Goal: Task Accomplishment & Management: Use online tool/utility

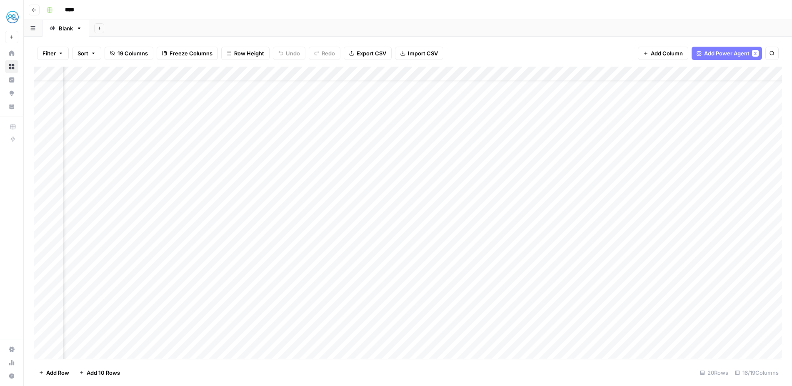
scroll to position [18, 698]
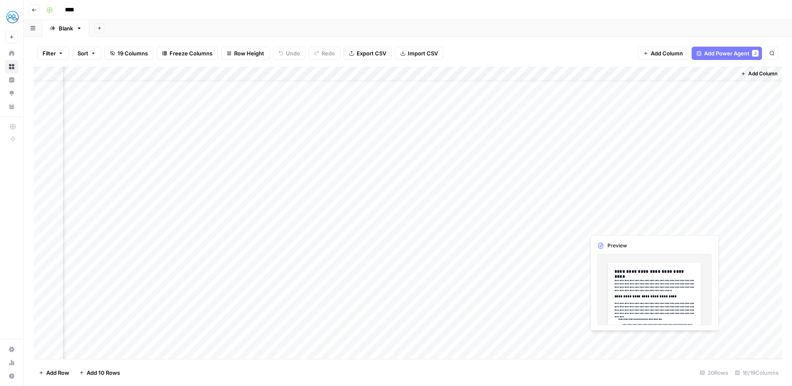
click at [601, 226] on div "Add Column" at bounding box center [408, 213] width 748 height 293
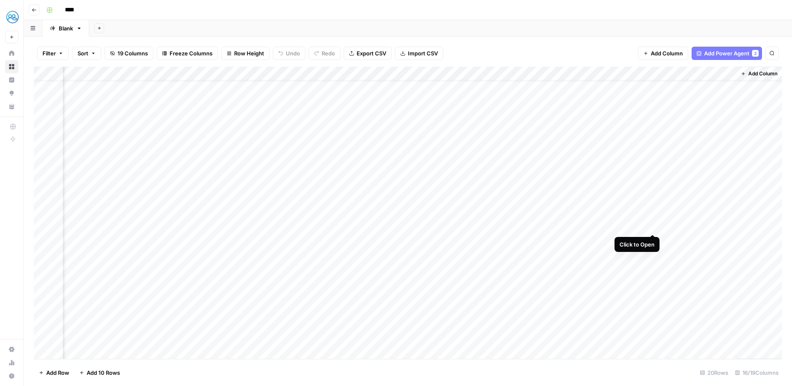
click at [655, 225] on div "Add Column" at bounding box center [408, 213] width 748 height 293
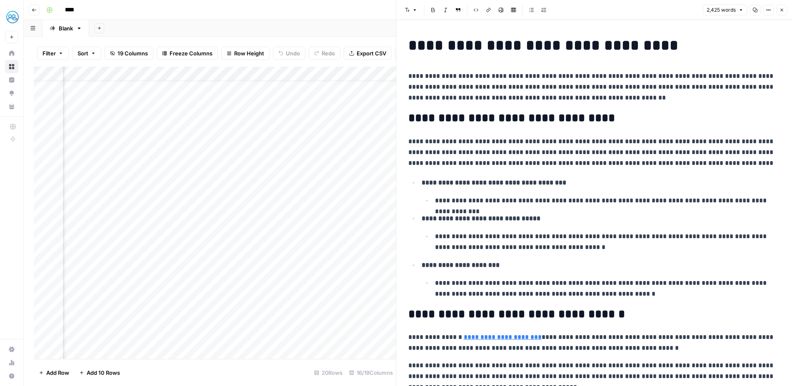
scroll to position [17, 1084]
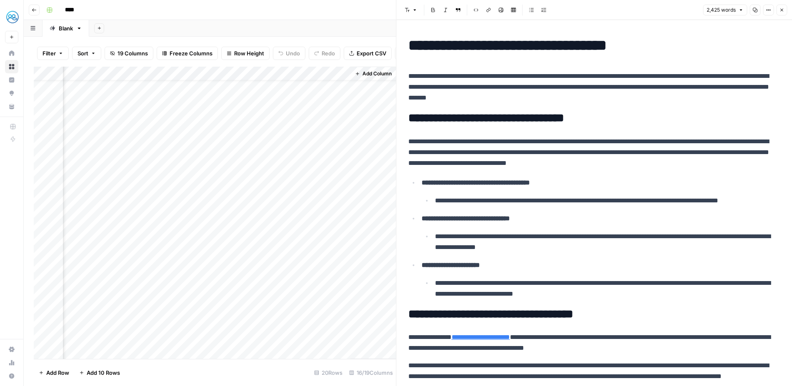
click at [768, 12] on icon "button" at bounding box center [768, 10] width 5 height 5
click at [724, 50] on span "Copy Link" at bounding box center [743, 47] width 40 height 8
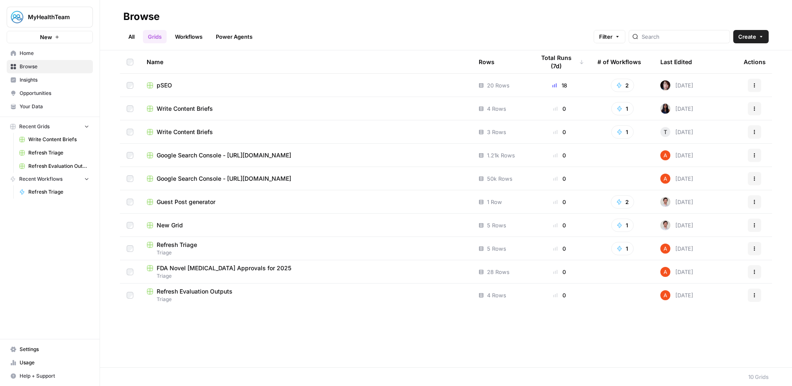
click at [26, 69] on span "Browse" at bounding box center [55, 67] width 70 height 8
click at [180, 241] on span "Refresh Triage" at bounding box center [177, 245] width 40 height 8
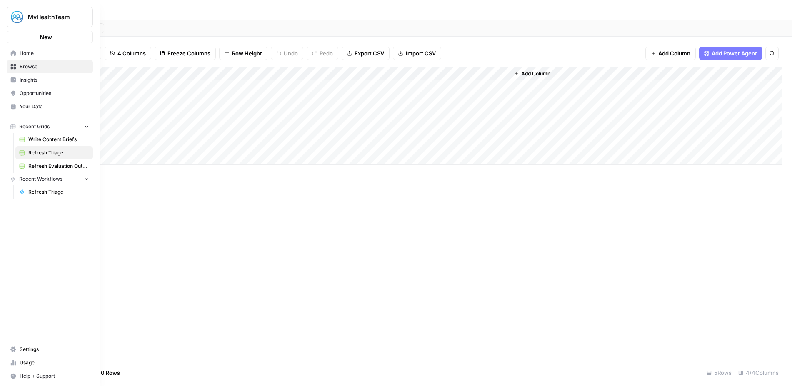
click at [38, 164] on span "Refresh Evaluation Outputs" at bounding box center [58, 167] width 61 height 8
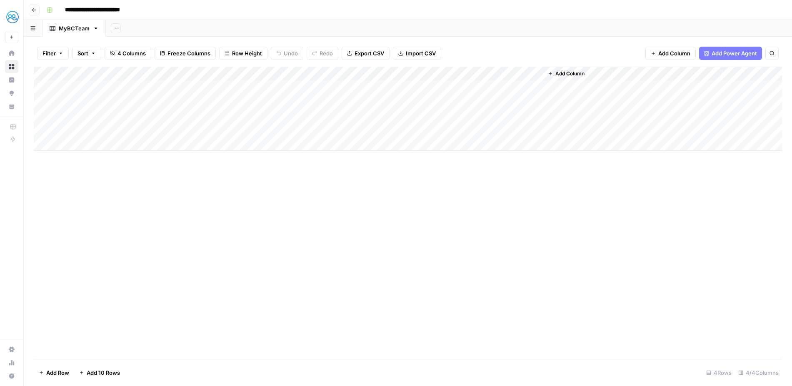
click at [206, 87] on div "Add Column" at bounding box center [408, 109] width 748 height 84
click at [151, 89] on div "Add Column" at bounding box center [408, 109] width 748 height 84
drag, startPoint x: 184, startPoint y: 72, endPoint x: 214, endPoint y: 73, distance: 30.4
click at [214, 73] on div "Add Column" at bounding box center [408, 109] width 748 height 84
click at [183, 100] on div "Add Column" at bounding box center [408, 109] width 748 height 84
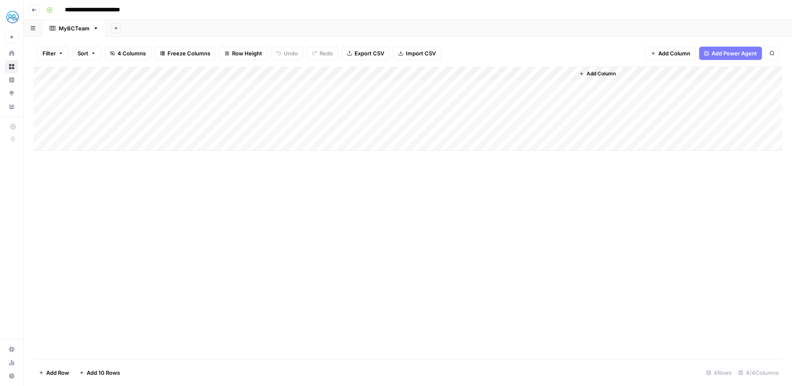
click at [183, 100] on div "Add Column" at bounding box center [408, 109] width 748 height 84
click at [175, 113] on textarea "**********" at bounding box center [146, 106] width 167 height 20
click at [272, 200] on div "Add Column" at bounding box center [408, 213] width 748 height 293
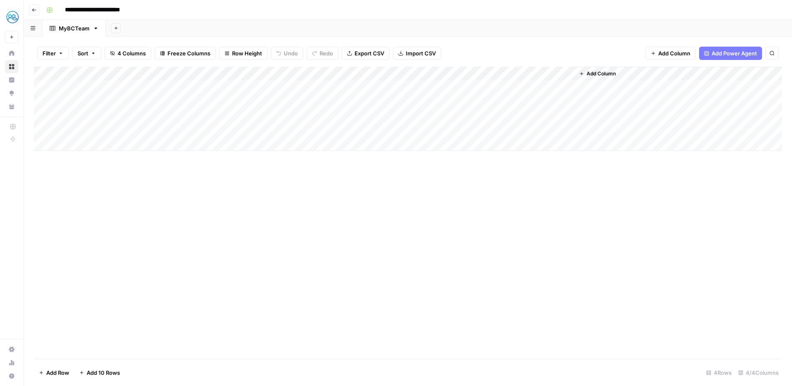
click at [160, 115] on div "Add Column" at bounding box center [408, 109] width 748 height 84
click at [160, 115] on textarea "**********" at bounding box center [146, 120] width 167 height 20
drag, startPoint x: 266, startPoint y: 212, endPoint x: 244, endPoint y: 204, distance: 23.7
click at [255, 207] on div "Add Column" at bounding box center [408, 213] width 748 height 293
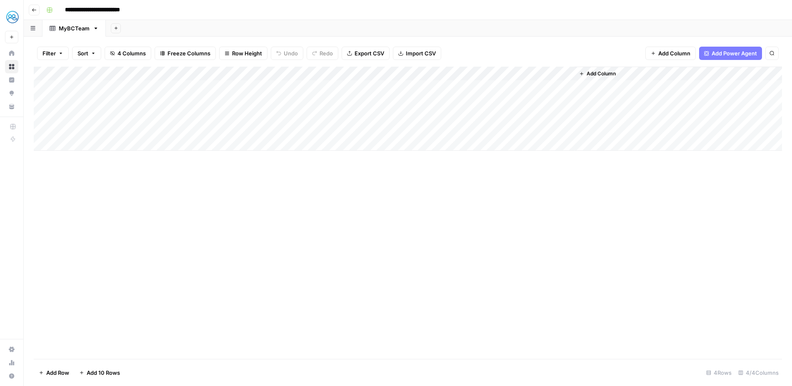
click at [122, 132] on div "Add Column" at bounding box center [408, 109] width 748 height 84
click at [127, 130] on div "Add Column" at bounding box center [408, 109] width 748 height 84
click at [127, 130] on textarea "**********" at bounding box center [146, 135] width 167 height 20
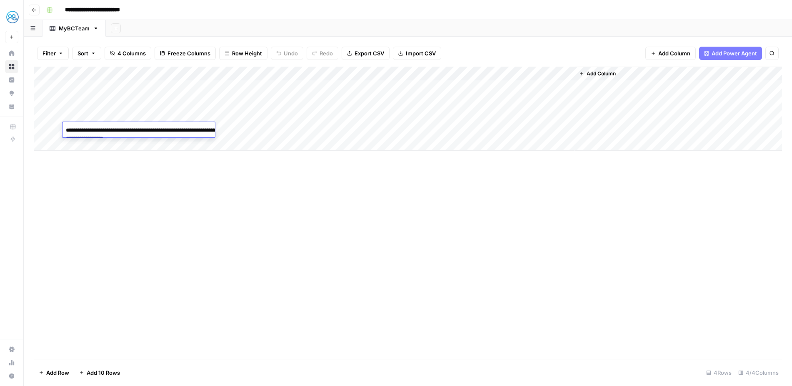
click at [127, 130] on textarea "**********" at bounding box center [146, 135] width 167 height 20
drag, startPoint x: 486, startPoint y: 187, endPoint x: 500, endPoint y: 26, distance: 161.0
click at [481, 181] on div "Add Column" at bounding box center [408, 213] width 748 height 293
click at [187, 98] on div "Add Column" at bounding box center [408, 109] width 748 height 84
click at [367, 103] on div "Add Column" at bounding box center [408, 109] width 748 height 84
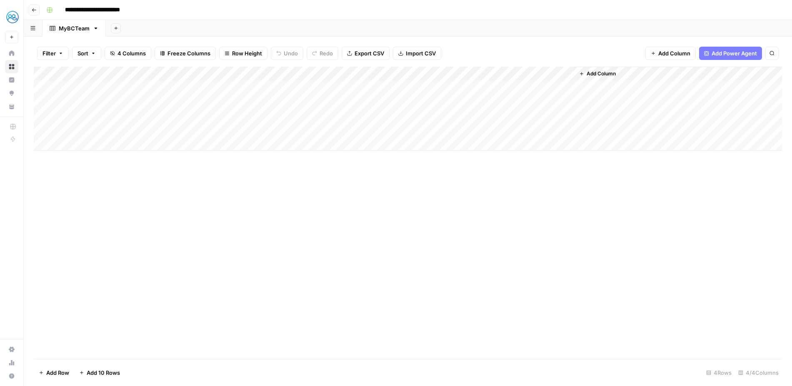
click at [237, 102] on div "Add Column" at bounding box center [408, 109] width 748 height 84
click at [375, 236] on div "Add Column" at bounding box center [408, 213] width 748 height 293
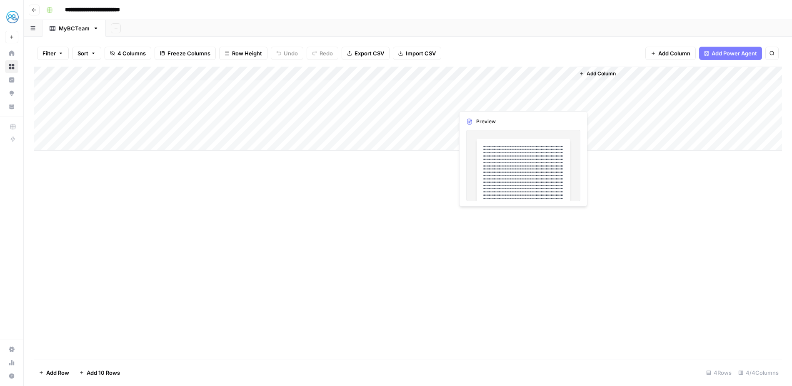
click at [487, 101] on div "Add Column" at bounding box center [408, 109] width 748 height 84
click at [512, 159] on div "Add Column" at bounding box center [408, 213] width 748 height 293
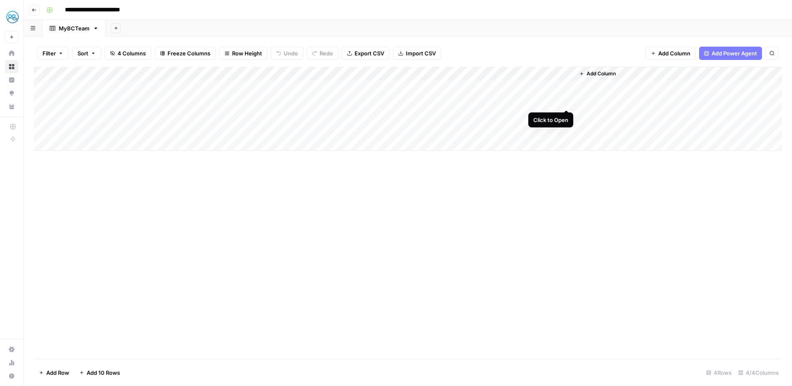
click at [567, 101] on div "Add Column" at bounding box center [408, 109] width 748 height 84
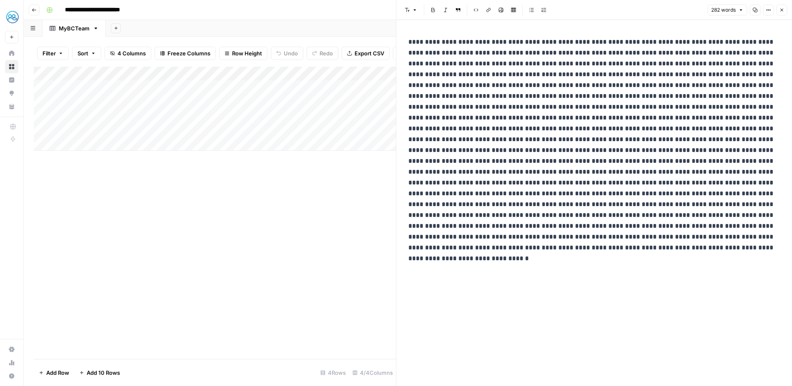
click at [544, 145] on p at bounding box center [594, 145] width 373 height 217
click at [608, 290] on div at bounding box center [594, 203] width 383 height 366
click at [535, 47] on p at bounding box center [594, 145] width 373 height 217
click at [772, 8] on button "Options" at bounding box center [768, 10] width 11 height 11
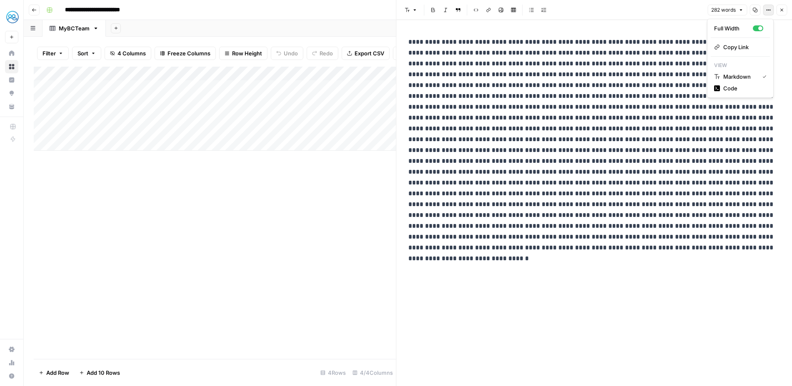
click at [568, 83] on p at bounding box center [594, 145] width 373 height 217
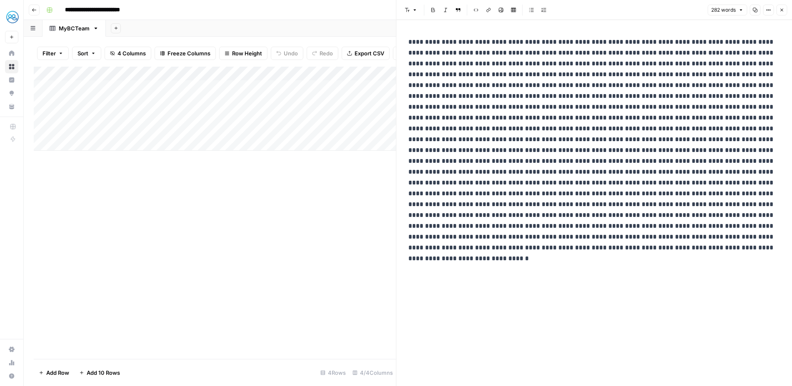
click at [147, 113] on div "Add Column" at bounding box center [215, 109] width 363 height 84
click at [516, 135] on p at bounding box center [594, 145] width 373 height 217
click at [143, 129] on div "Add Column" at bounding box center [215, 109] width 363 height 84
click at [784, 10] on span "Close" at bounding box center [784, 10] width 0 height 0
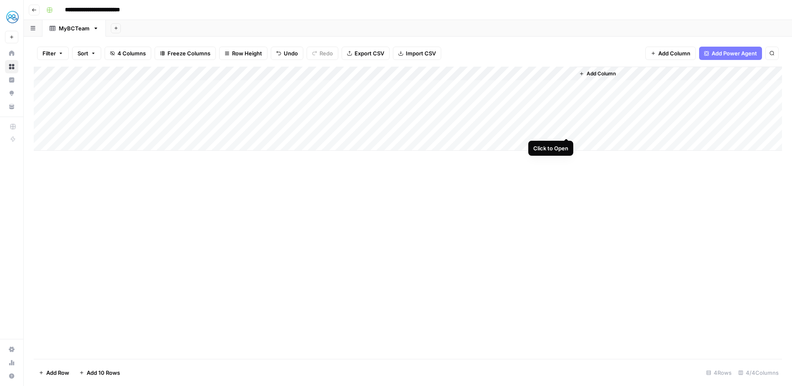
click at [568, 128] on div "Add Column" at bounding box center [408, 109] width 748 height 84
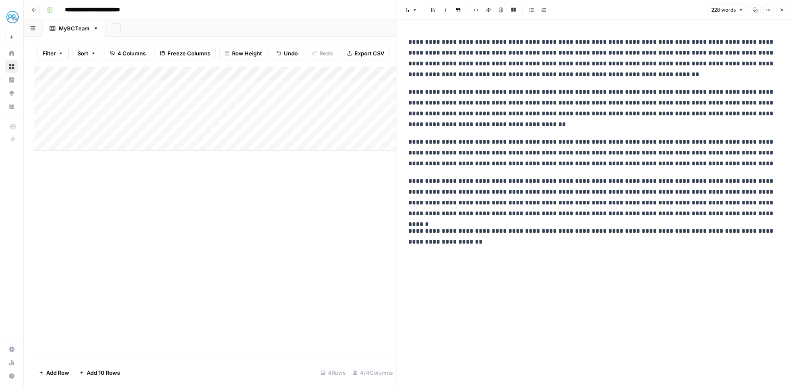
click at [623, 126] on p "**********" at bounding box center [594, 108] width 373 height 43
copy div "**********"
click at [257, 191] on div "Add Column" at bounding box center [215, 213] width 363 height 293
